Goal: Task Accomplishment & Management: Manage account settings

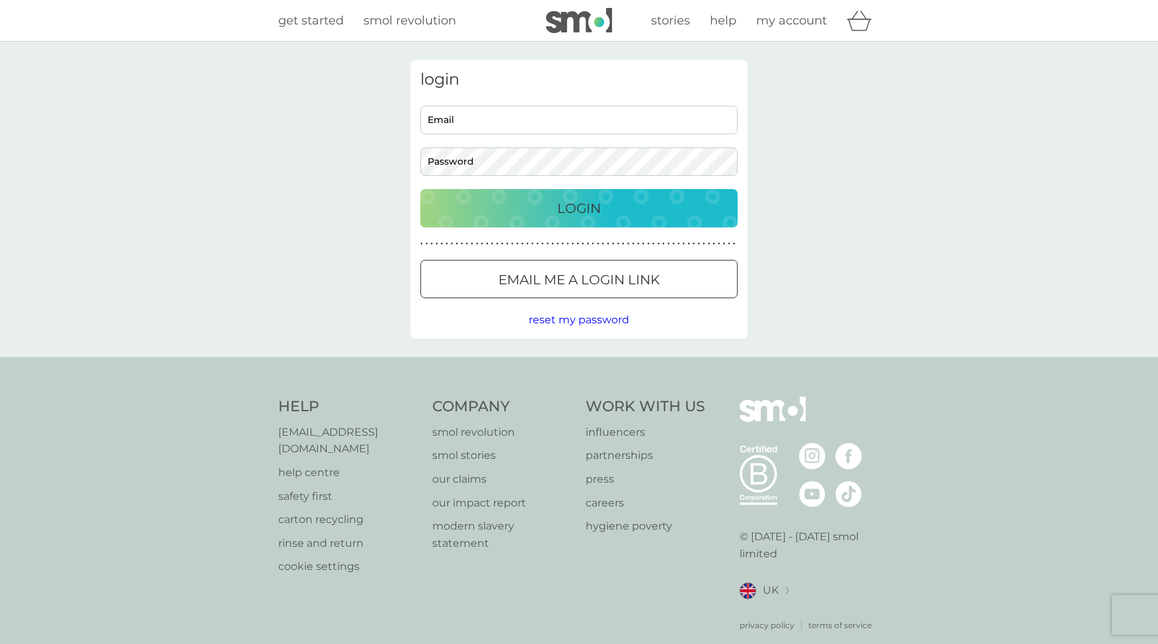
scroll to position [10, 0]
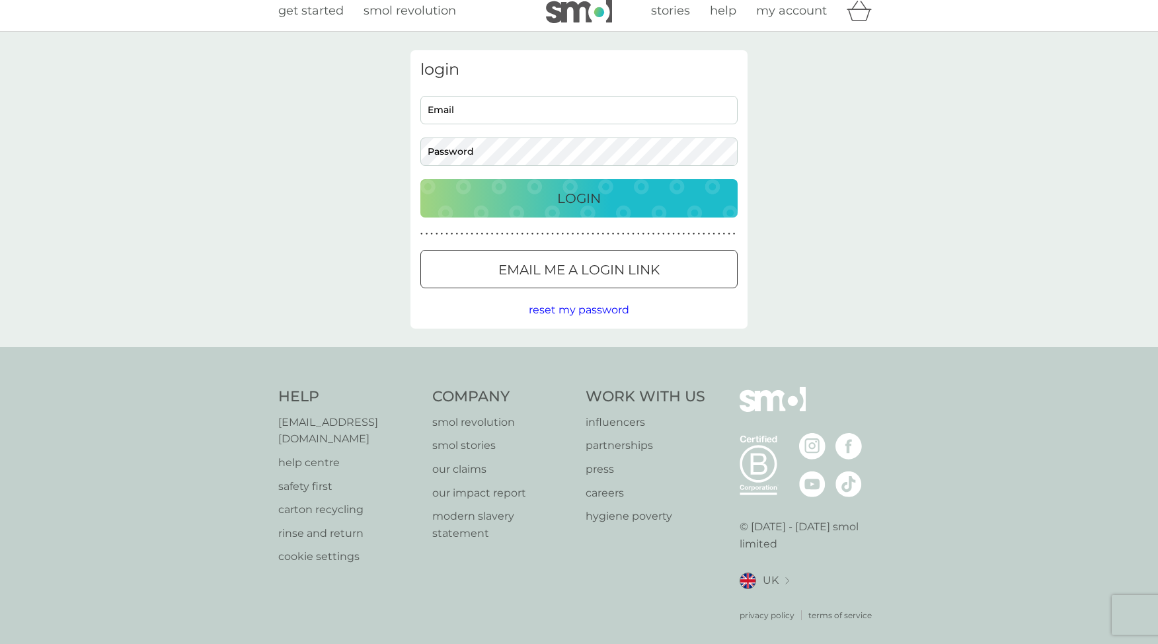
click at [567, 84] on div "login Email Password Login ● ● ● ● ● ● ● ● ● ● ● ● ● ● ● ● ● ● ● ● ● ● ● ● ● ● …" at bounding box center [579, 189] width 337 height 278
click at [528, 115] on input "Email" at bounding box center [578, 110] width 317 height 28
type input "[EMAIL_ADDRESS][PERSON_NAME][DOMAIN_NAME]"
click at [610, 112] on input "Email" at bounding box center [578, 110] width 317 height 28
click at [440, 240] on div "login Email Password Login ● ● ● ● ● ● ● ● ● ● ● ● ● ● ● ● ● ● ● ● ● ● ● ● ● ● …" at bounding box center [579, 189] width 337 height 278
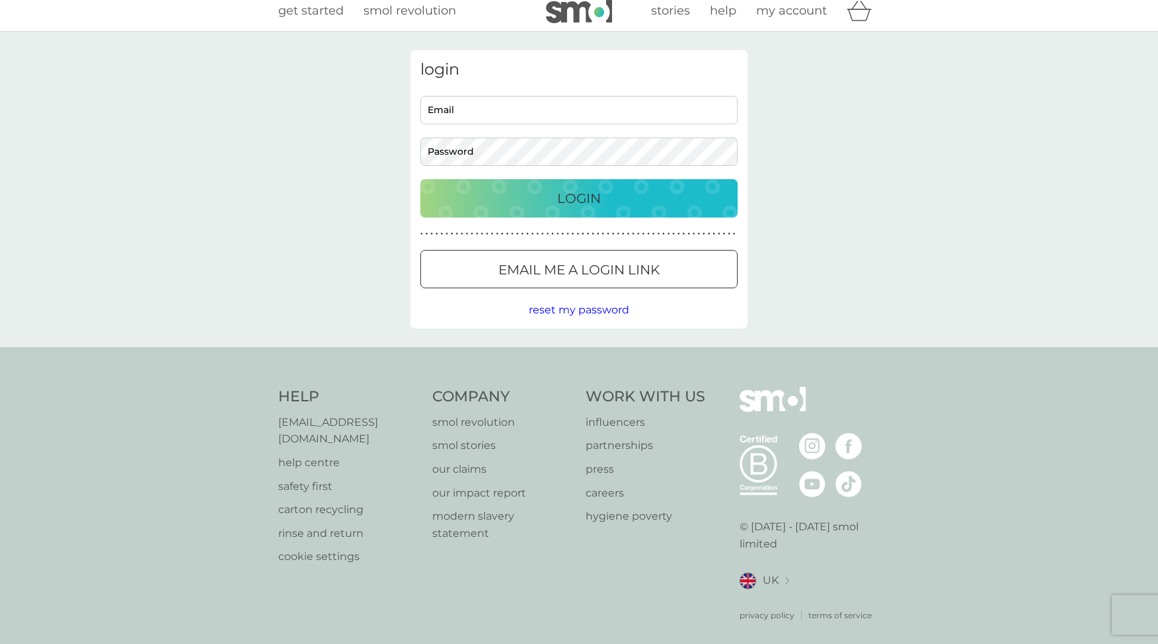
click at [543, 270] on p "Email me a login link" at bounding box center [578, 269] width 161 height 21
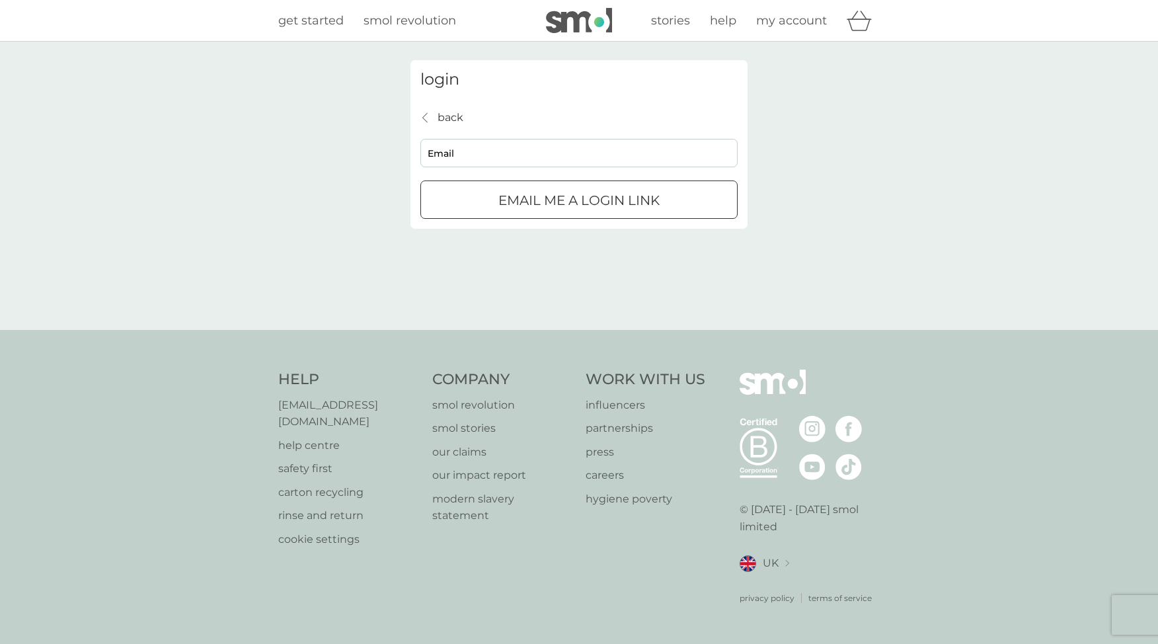
click at [449, 120] on p "back" at bounding box center [451, 117] width 26 height 17
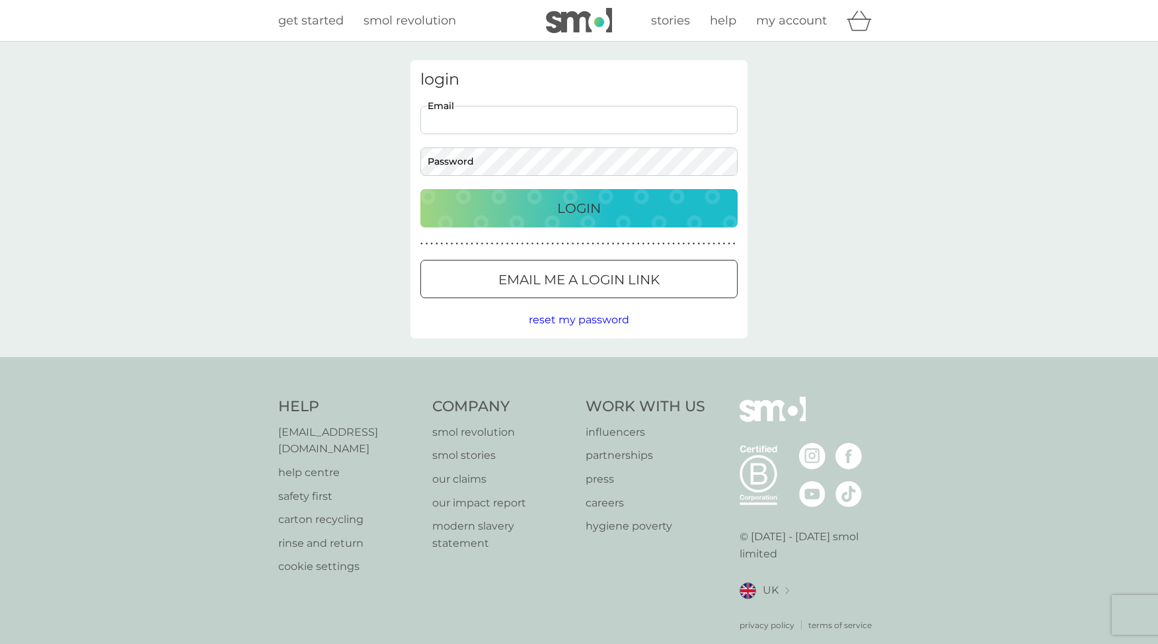
click at [464, 122] on input "Email" at bounding box center [578, 120] width 317 height 28
type input "tii.ricks@gmail.com"
click at [602, 211] on div "Login" at bounding box center [579, 208] width 291 height 21
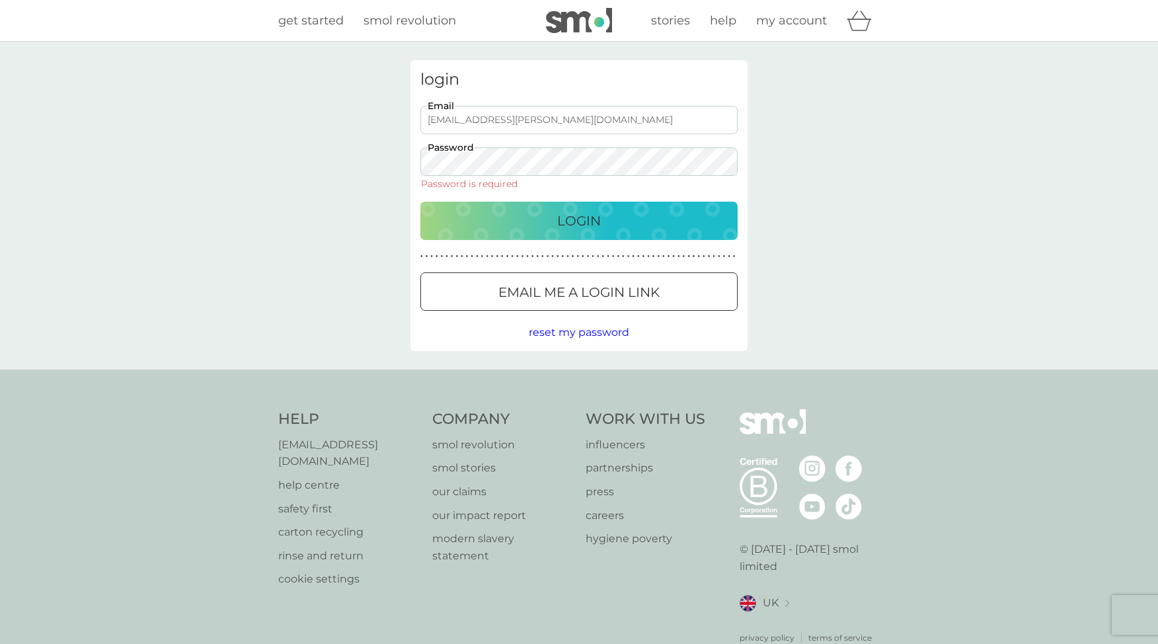
click at [558, 336] on span "reset my password" at bounding box center [579, 332] width 100 height 13
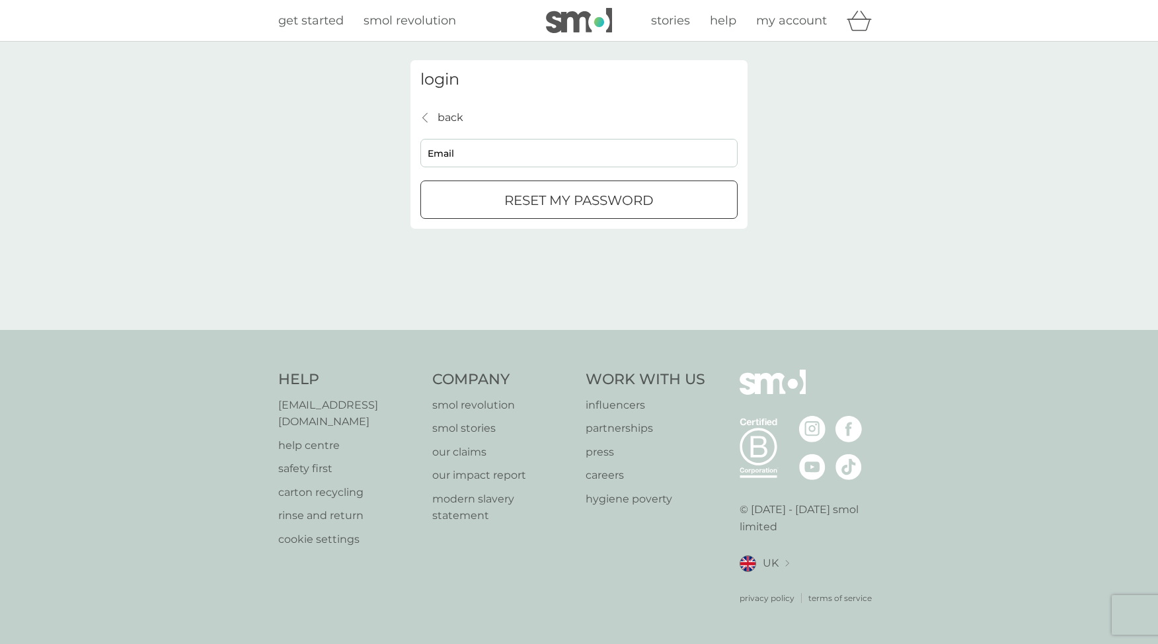
click at [449, 152] on input "Email" at bounding box center [578, 153] width 317 height 28
type input "tii.ricks@gmail.com"
click at [519, 206] on p "reset my password" at bounding box center [578, 200] width 149 height 21
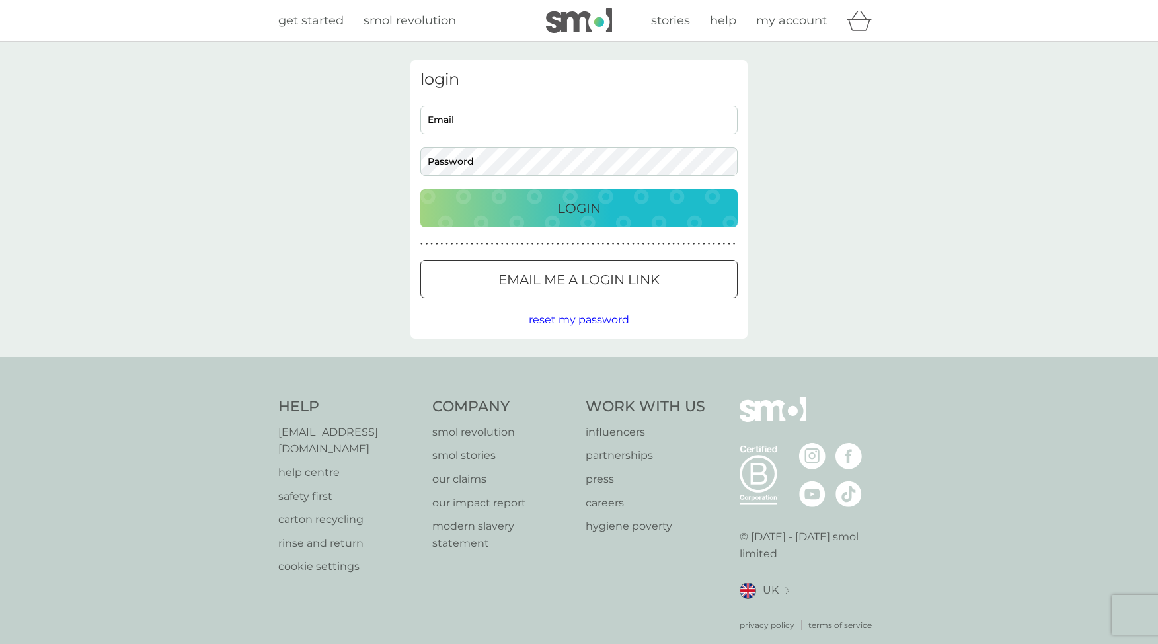
click at [457, 121] on input "Email" at bounding box center [578, 120] width 317 height 28
click at [291, 112] on div "login Email Password Login ● ● ● ● ● ● ● ● ● ● ● ● ● ● ● ● ● ● ● ● ● ● ● ● ● ● …" at bounding box center [579, 199] width 1158 height 315
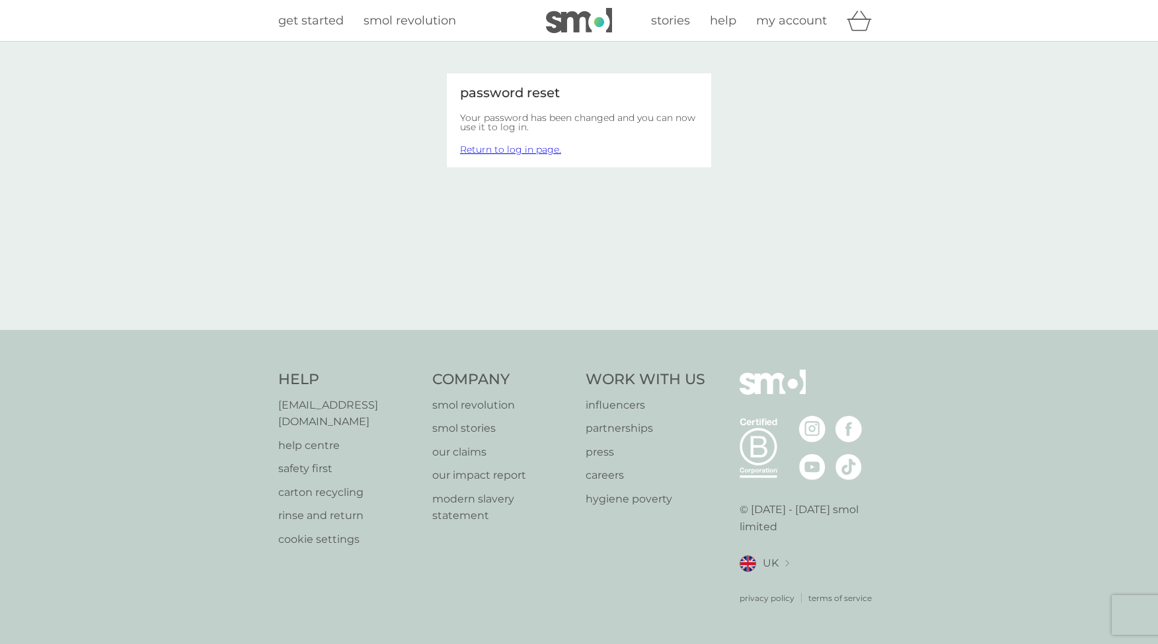
click at [516, 150] on link "Return to log in page." at bounding box center [510, 149] width 101 height 12
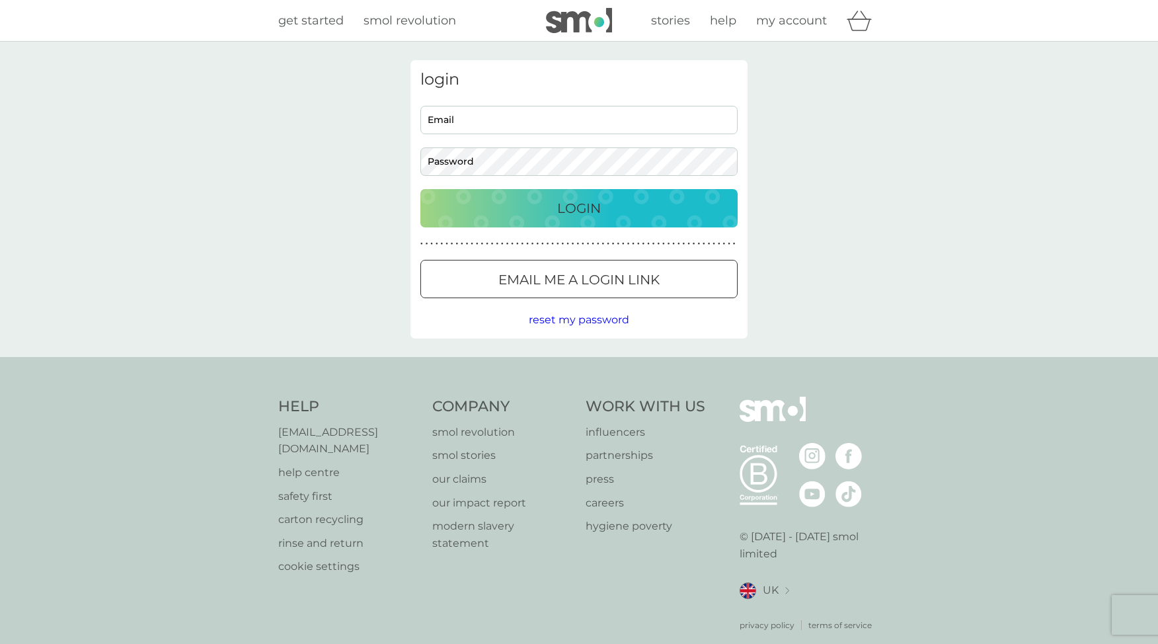
click at [501, 116] on input "Email" at bounding box center [578, 120] width 317 height 28
type input "tii.ricks@gmail.com"
click at [558, 219] on button "Login" at bounding box center [578, 208] width 317 height 38
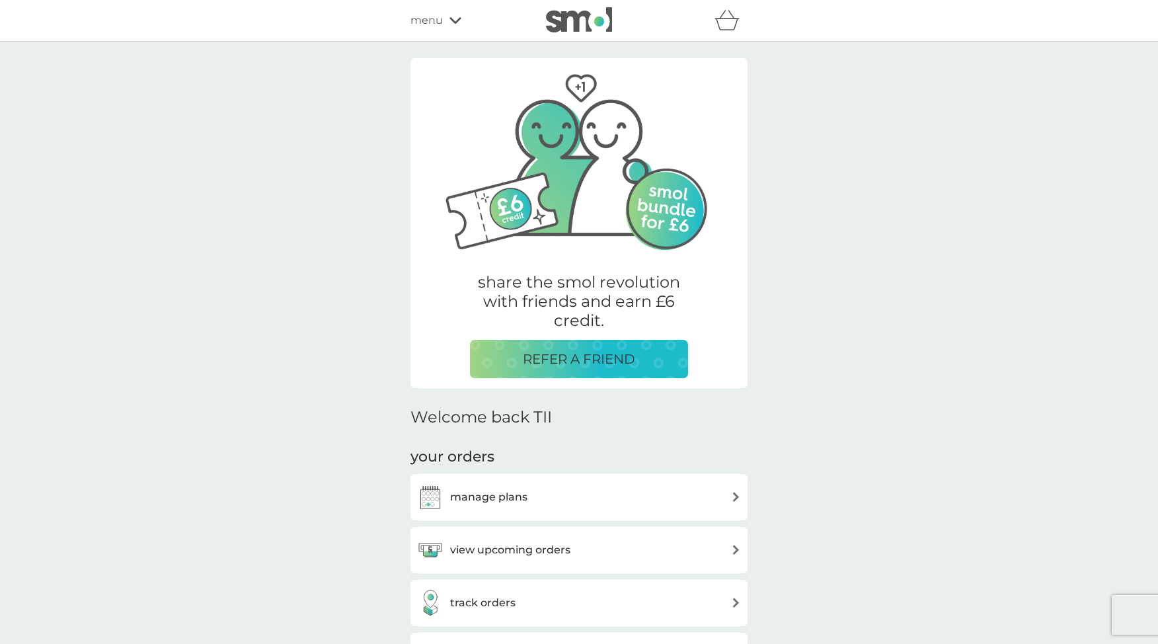
click at [529, 493] on div "manage plans" at bounding box center [579, 497] width 324 height 26
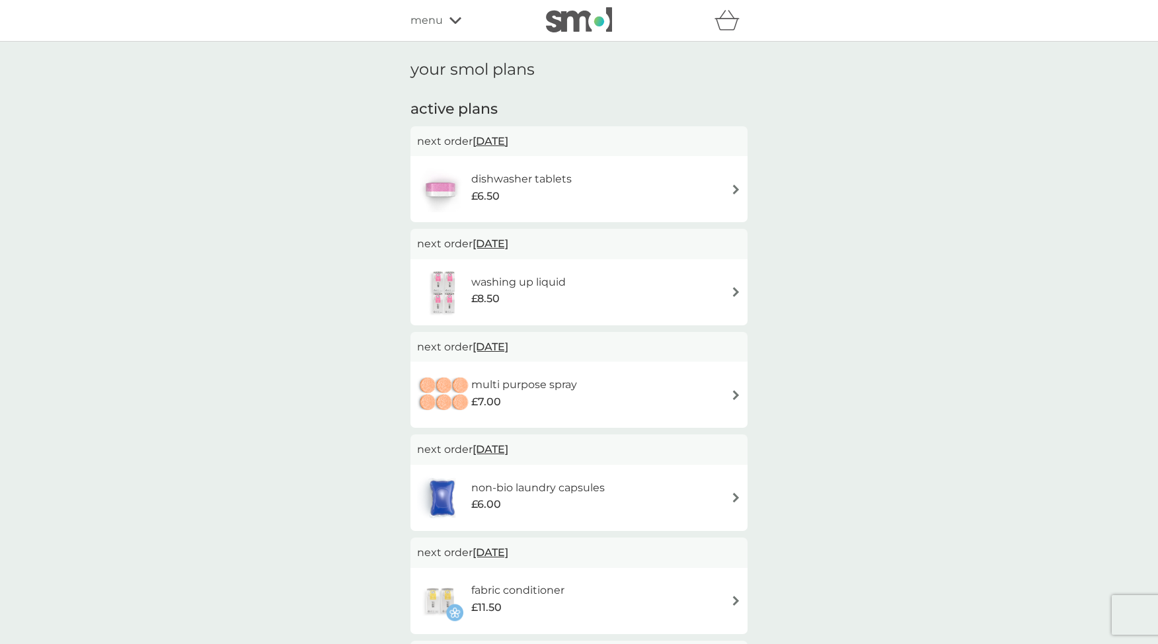
click at [738, 186] on img at bounding box center [736, 189] width 10 height 10
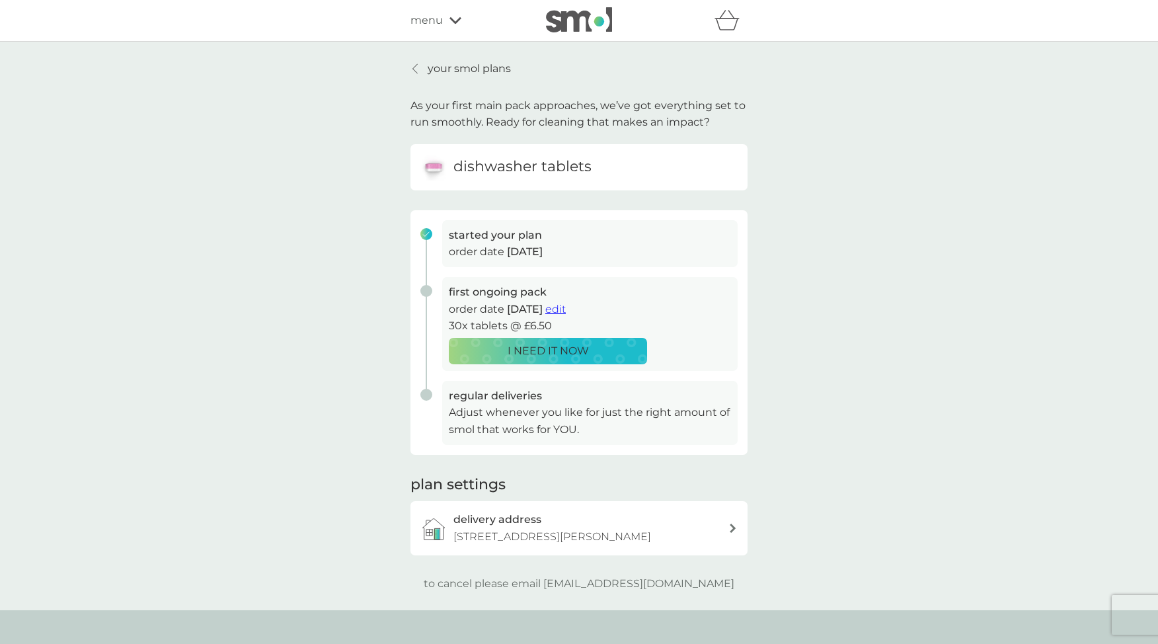
click at [733, 533] on icon at bounding box center [733, 528] width 6 height 9
